Goal: Transaction & Acquisition: Purchase product/service

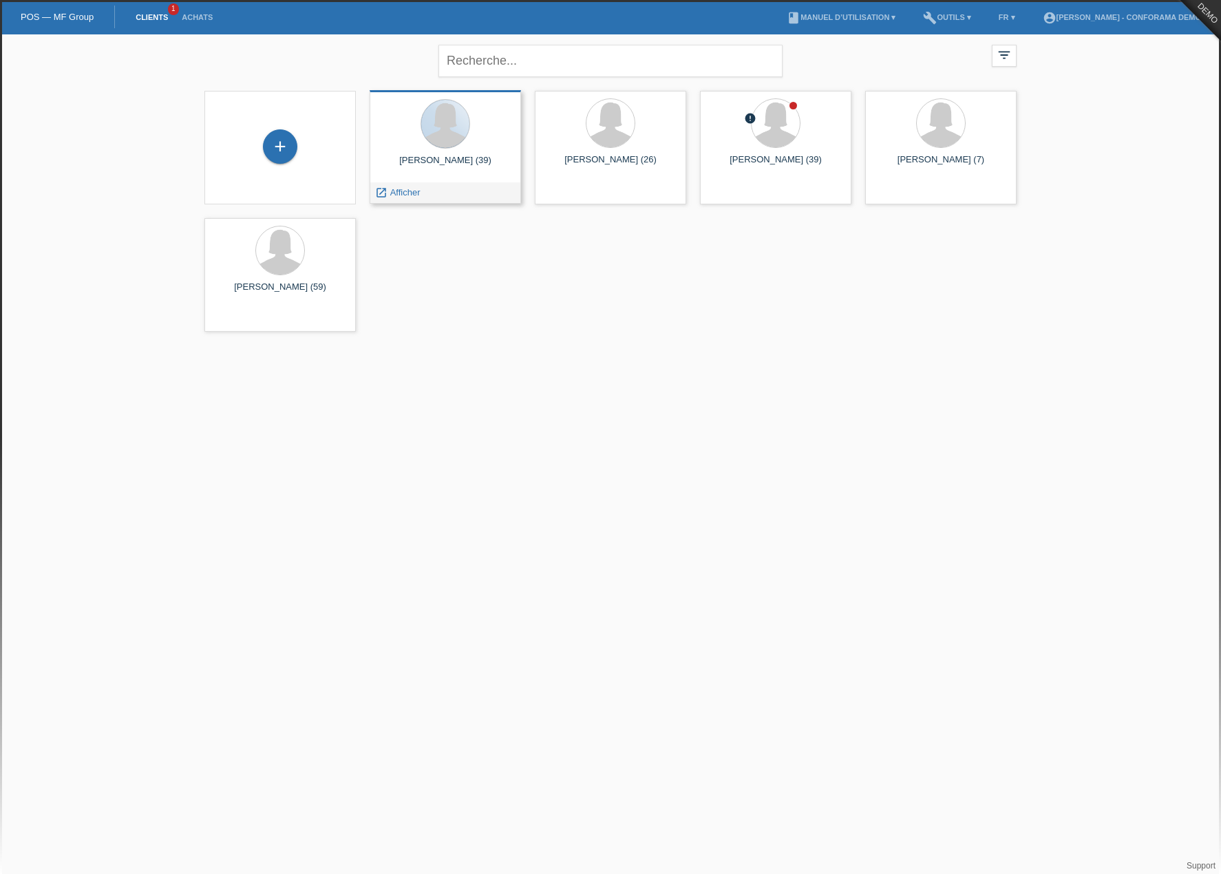
drag, startPoint x: 443, startPoint y: 143, endPoint x: 434, endPoint y: 161, distance: 20.3
click at [443, 143] on div at bounding box center [445, 124] width 48 height 48
click at [398, 194] on span "Afficher" at bounding box center [405, 192] width 30 height 10
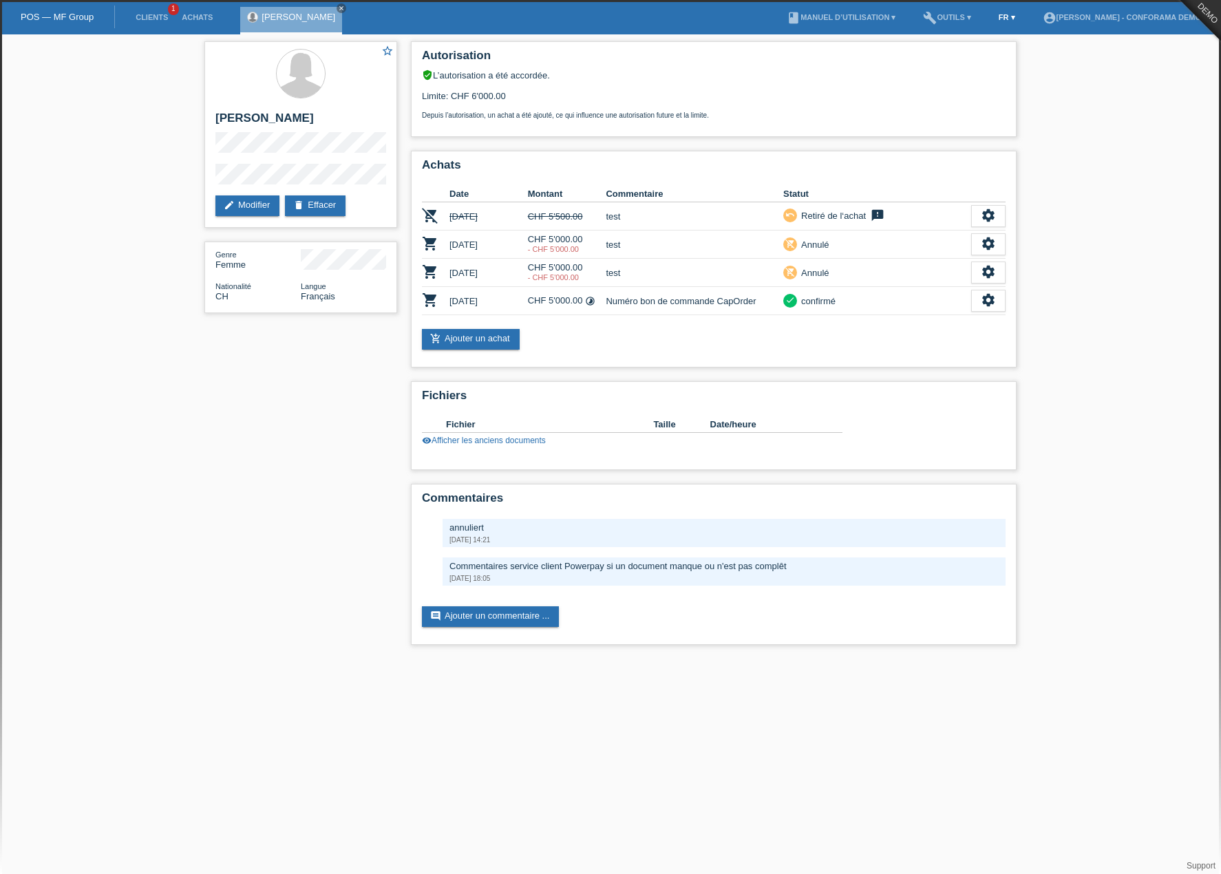
click at [1004, 16] on link "FR ▾" at bounding box center [1007, 17] width 30 height 8
click at [1000, 32] on div "Deutsch" at bounding box center [987, 32] width 69 height 20
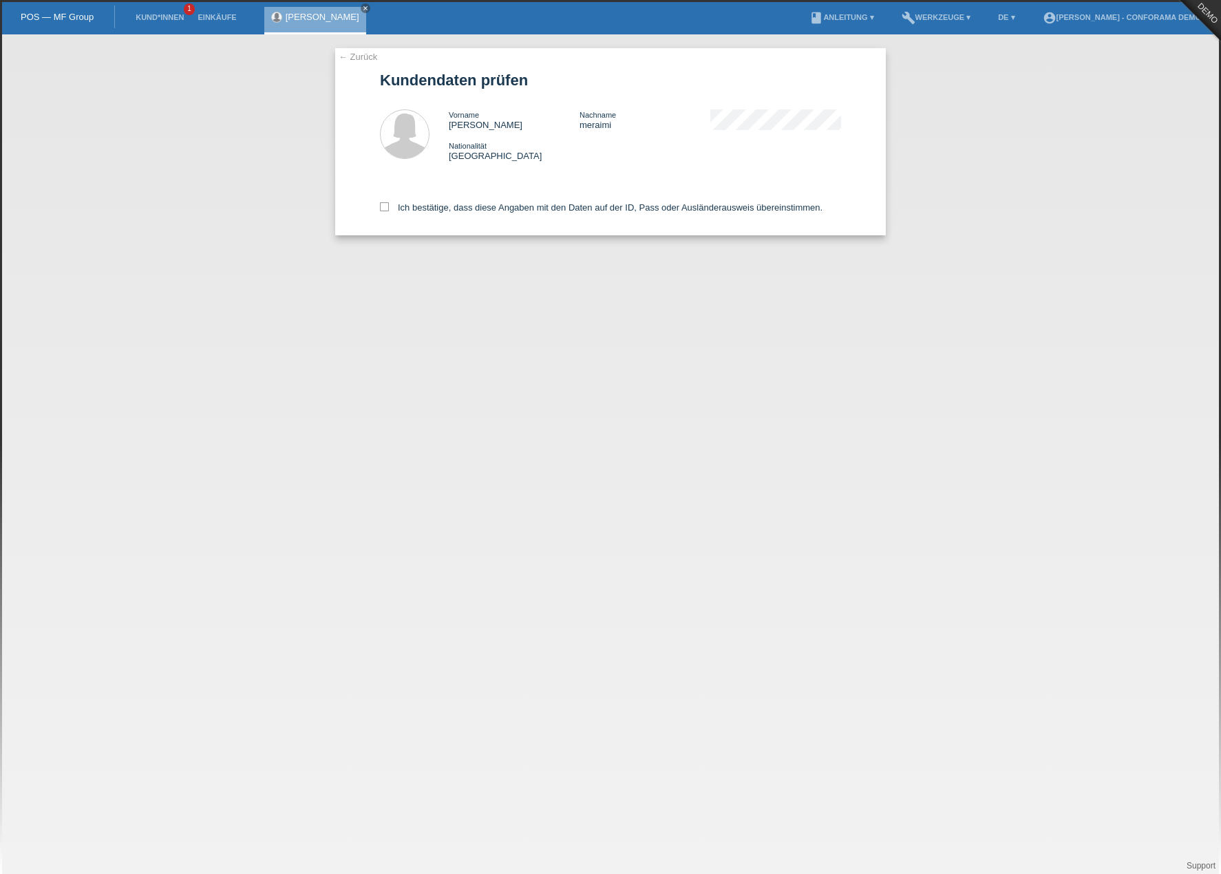
click at [384, 202] on div "Ich bestätige, dass diese Angaben mit den Daten auf der ID, Pass oder Ausländer…" at bounding box center [610, 205] width 461 height 61
click at [383, 202] on icon at bounding box center [384, 206] width 9 height 9
click at [383, 202] on input "Ich bestätige, dass diese Angaben mit den Daten auf der ID, Pass oder Ausländer…" at bounding box center [384, 206] width 9 height 9
checkbox input "true"
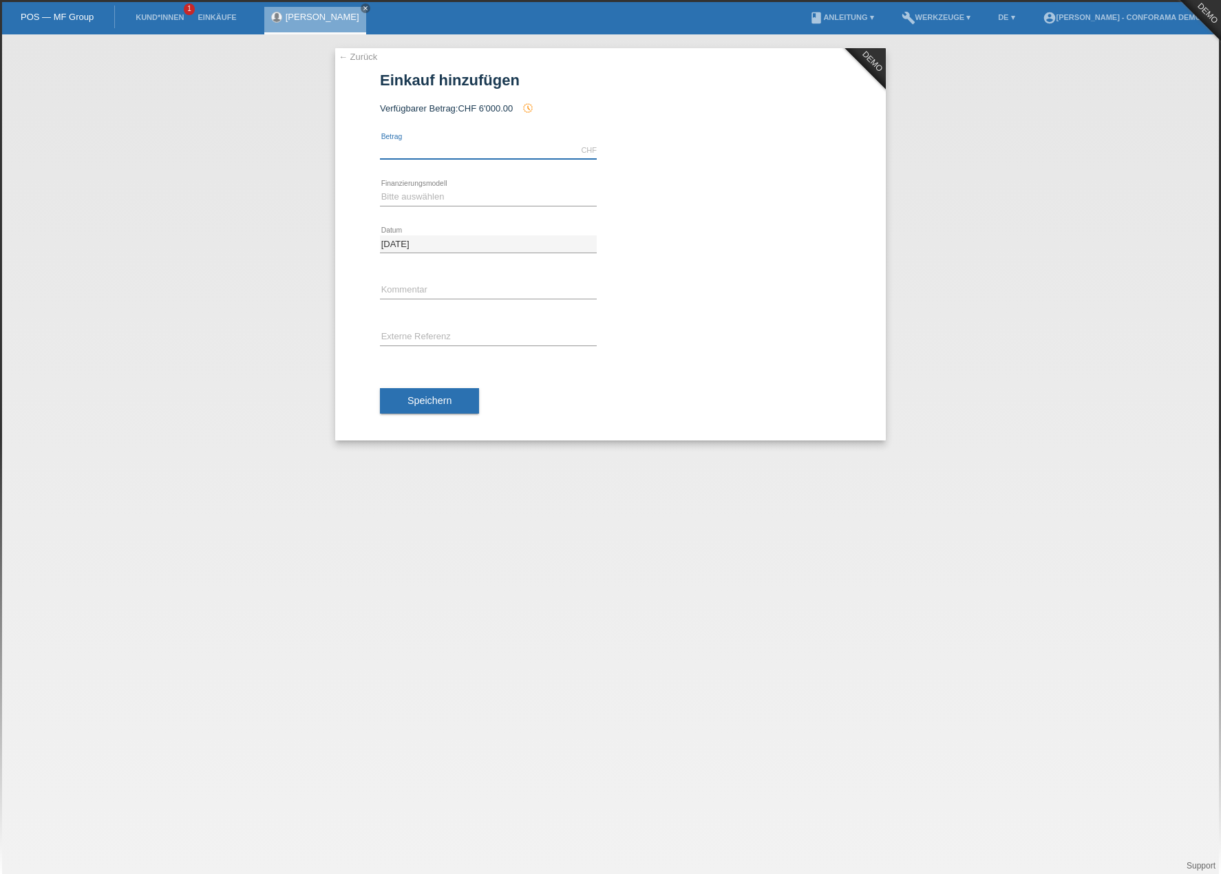
drag, startPoint x: 457, startPoint y: 149, endPoint x: 453, endPoint y: 159, distance: 10.5
click at [457, 150] on input "text" at bounding box center [488, 150] width 217 height 17
type input "5000.00"
click at [464, 199] on select "Bitte auswählen Kauf auf Rechnung mit Teilzahlungsoption Fixe Raten" at bounding box center [488, 197] width 217 height 17
select select "212"
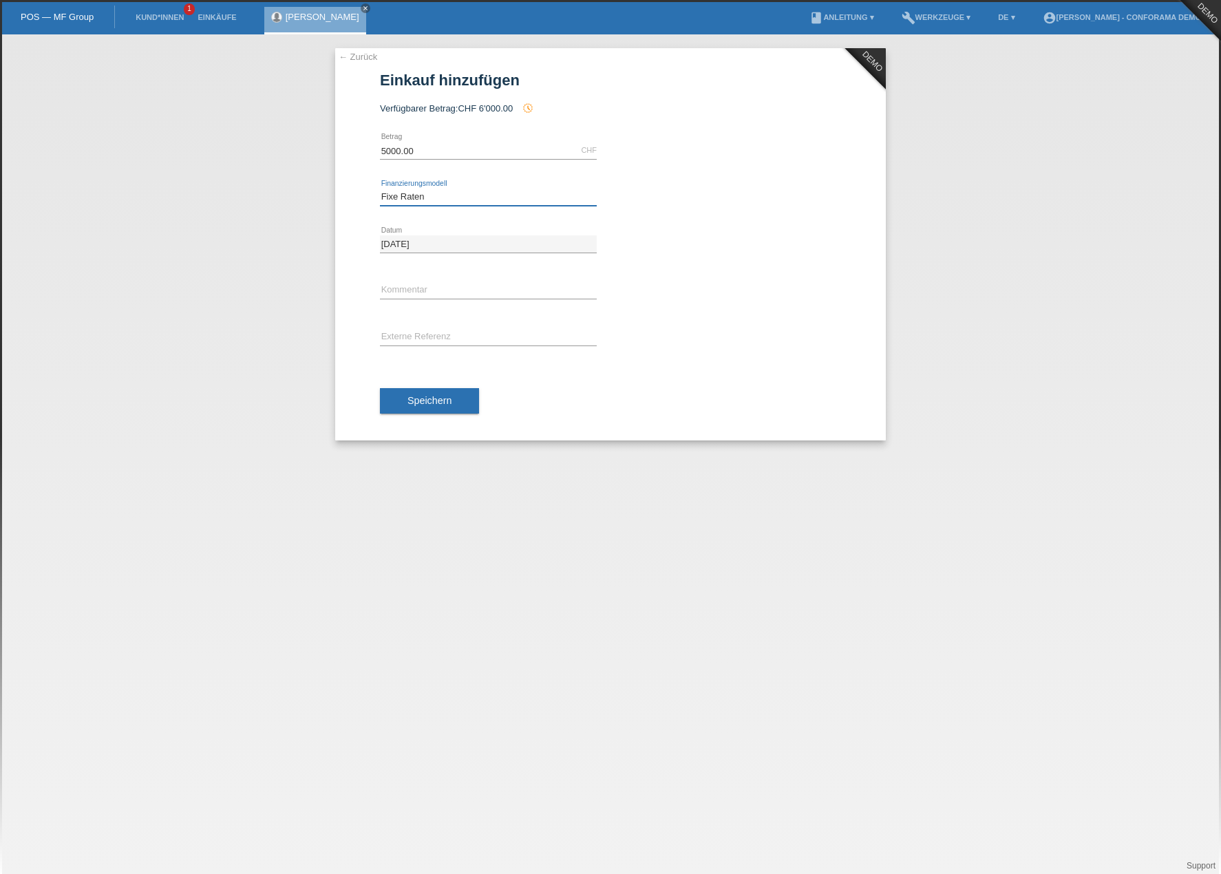
click at [380, 189] on select "Bitte auswählen Kauf auf Rechnung mit Teilzahlungsoption Fixe Raten" at bounding box center [488, 197] width 217 height 17
click at [634, 205] on div "calculate" at bounding box center [726, 197] width 231 height 21
click at [631, 197] on link "calculate" at bounding box center [622, 196] width 23 height 19
type input "5000.00"
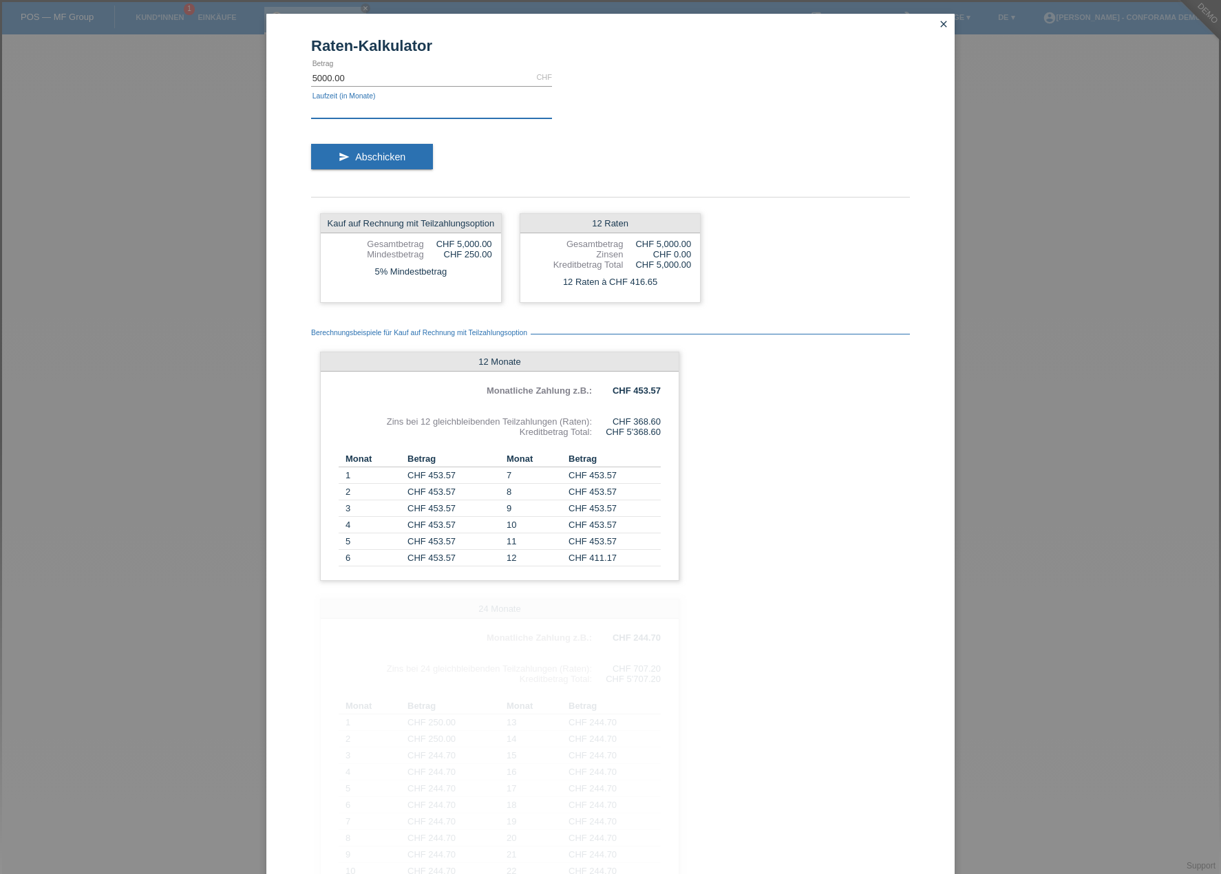
click at [404, 115] on input "text" at bounding box center [431, 109] width 241 height 17
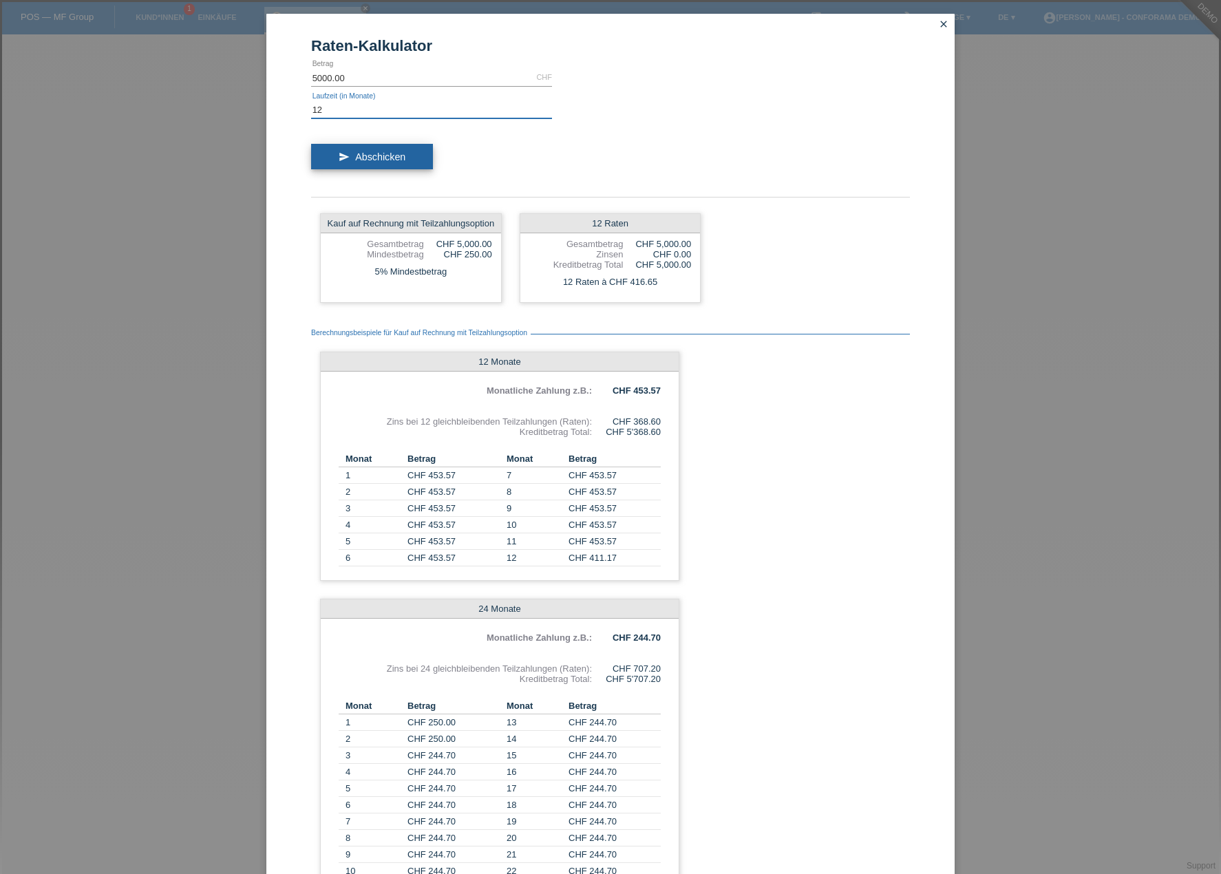
type input "12"
click at [414, 155] on button "send Abschicken" at bounding box center [372, 157] width 122 height 26
